Goal: Task Accomplishment & Management: Manage account settings

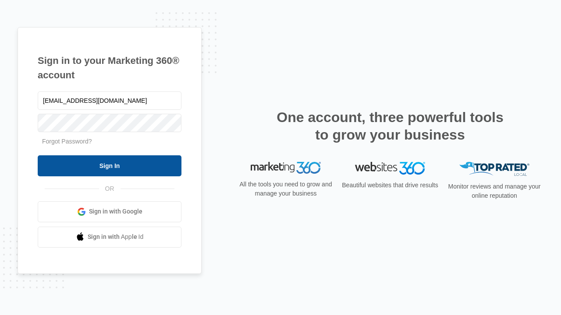
click at [110, 166] on input "Sign In" at bounding box center [110, 165] width 144 height 21
